Goal: Information Seeking & Learning: Learn about a topic

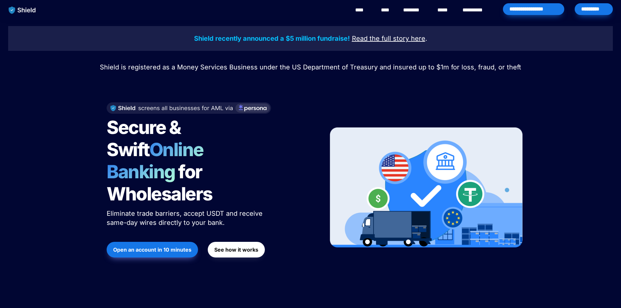
click at [416, 9] on link "********" at bounding box center [414, 10] width 23 height 8
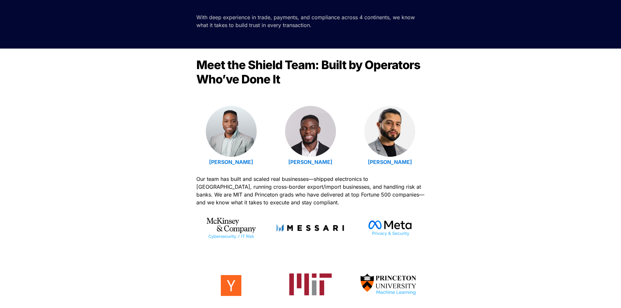
scroll to position [163, 0]
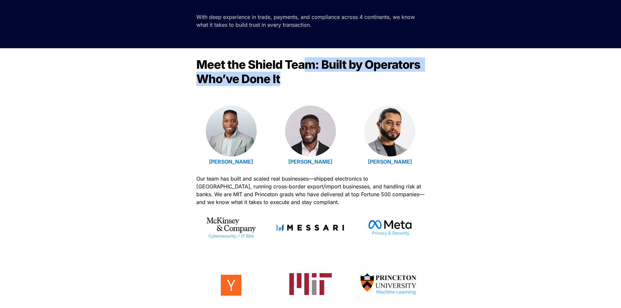
drag, startPoint x: 303, startPoint y: 63, endPoint x: 332, endPoint y: 77, distance: 32.0
click at [332, 77] on h2 "Meet the Shield Team: Built by Operators Who’ve Done It" at bounding box center [310, 72] width 228 height 34
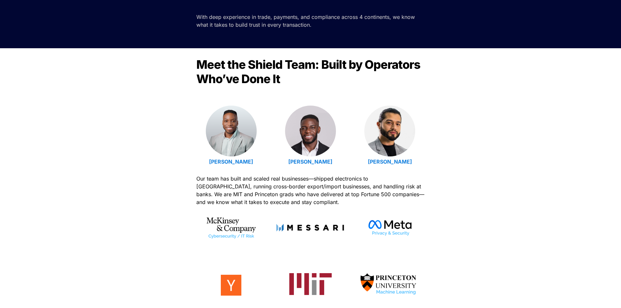
click at [209, 185] on span "Our team has built and scaled real businesses—shipped electronics to Latin Amer…" at bounding box center [311, 191] width 230 height 30
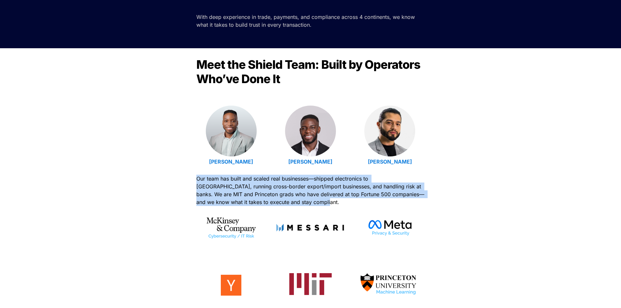
drag, startPoint x: 174, startPoint y: 180, endPoint x: 343, endPoint y: 205, distance: 170.5
click at [343, 205] on div "Meet the Shield Team: Built by Operators Who’ve Done It Emmanuel Udotong Isaiah…" at bounding box center [310, 189] width 621 height 282
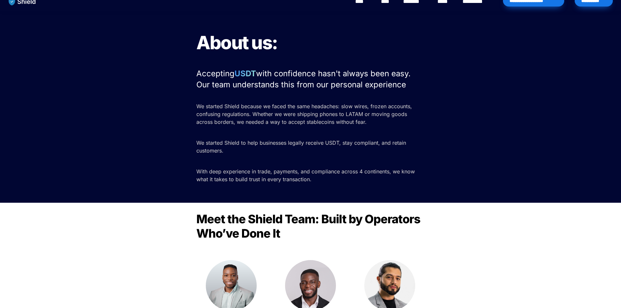
scroll to position [0, 0]
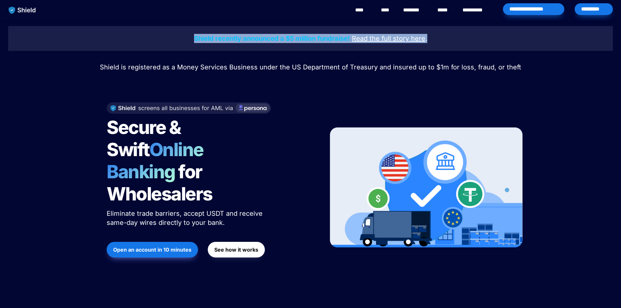
drag, startPoint x: 178, startPoint y: 40, endPoint x: 445, endPoint y: 35, distance: 267.3
click at [445, 35] on p "Shield recently announced a $5 million fundraise! Read the full story here ." at bounding box center [310, 39] width 589 height 12
click at [447, 34] on p "Shield recently announced a $5 million fundraise! Read the full story here ." at bounding box center [310, 39] width 589 height 12
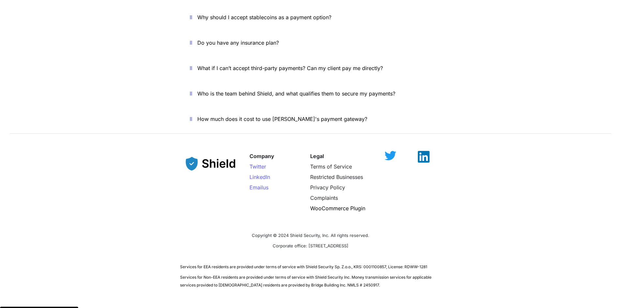
scroll to position [2350, 0]
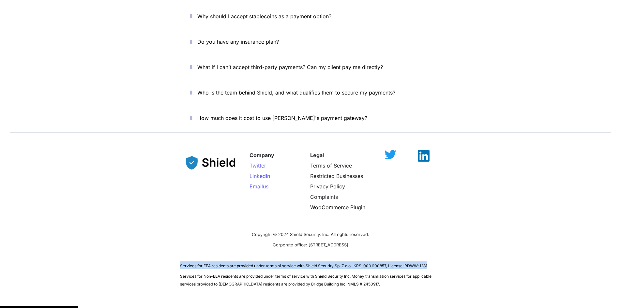
drag, startPoint x: 169, startPoint y: 246, endPoint x: 442, endPoint y: 240, distance: 272.8
click at [442, 240] on div "Company Twitter LinkedIn Email us Legal Terms of Service Restricted Businesses …" at bounding box center [310, 216] width 621 height 159
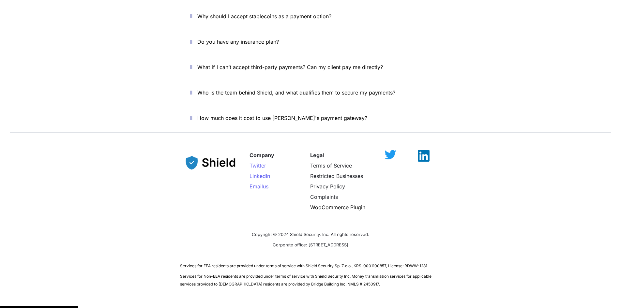
drag, startPoint x: 274, startPoint y: 268, endPoint x: 237, endPoint y: 270, distance: 37.9
click at [266, 270] on div "Company Twitter LinkedIn Email us Legal Terms of Service Restricted Businesses …" at bounding box center [310, 216] width 621 height 159
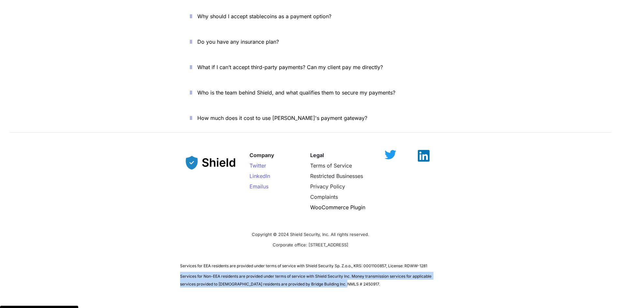
drag, startPoint x: 177, startPoint y: 252, endPoint x: 351, endPoint y: 260, distance: 173.7
click at [351, 260] on div "Company Twitter LinkedIn Email us Legal Terms of Service Restricted Businesses …" at bounding box center [310, 216] width 621 height 159
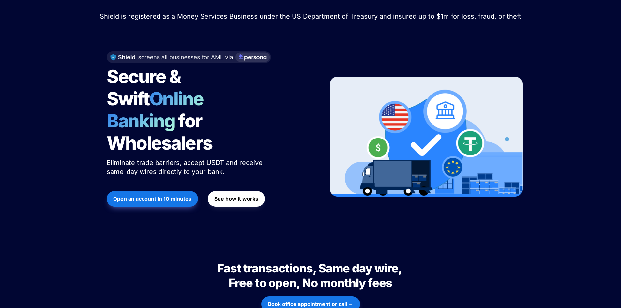
scroll to position [0, 0]
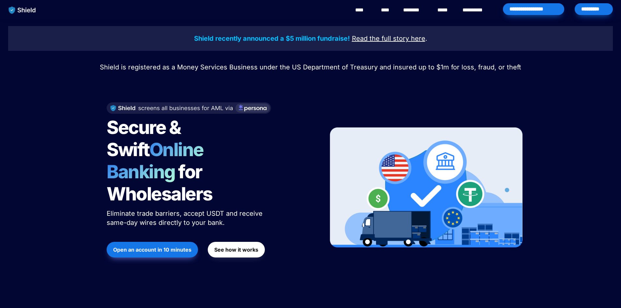
click at [390, 12] on link "****" at bounding box center [386, 10] width 11 height 8
